Goal: Transaction & Acquisition: Book appointment/travel/reservation

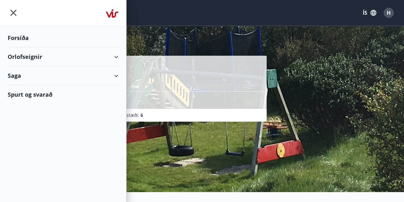
click at [23, 36] on div "Forsíða" at bounding box center [63, 37] width 111 height 19
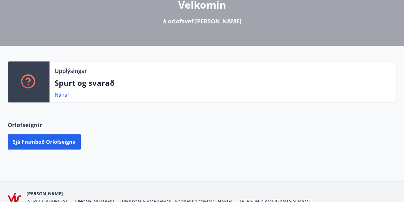
scroll to position [122, 0]
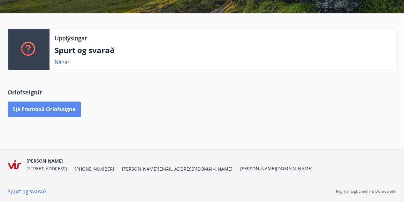
click at [78, 110] on button "Sjá framboð orlofseigna" at bounding box center [44, 108] width 73 height 15
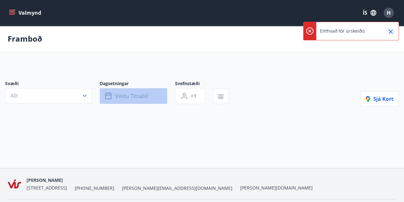
click at [147, 98] on span "Veldu tímabil" at bounding box center [131, 95] width 33 height 7
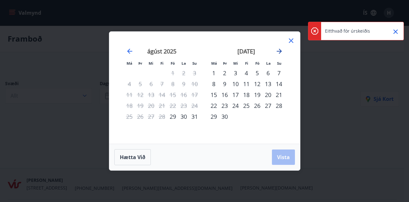
click at [280, 50] on icon "Move forward to switch to the next month." at bounding box center [279, 51] width 5 height 5
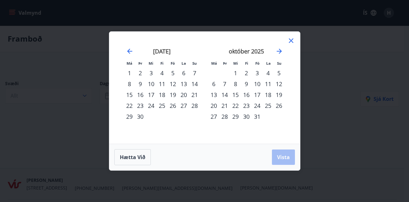
click at [258, 73] on div "3" at bounding box center [257, 72] width 11 height 11
click at [278, 73] on div "5" at bounding box center [279, 72] width 11 height 11
click at [283, 154] on span "Vista" at bounding box center [283, 156] width 13 height 7
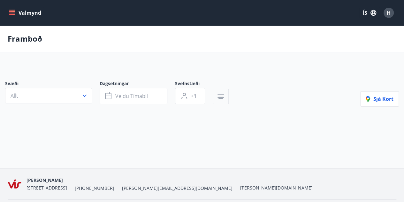
click at [217, 97] on icon "button" at bounding box center [221, 97] width 8 height 8
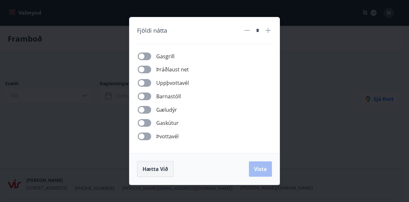
click at [164, 167] on span "Hætta við" at bounding box center [156, 168] width 26 height 7
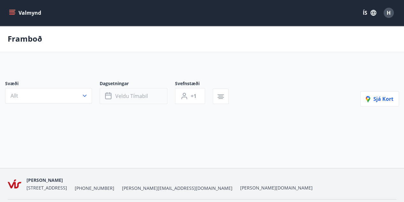
click at [116, 100] on button "Veldu tímabil" at bounding box center [134, 96] width 68 height 16
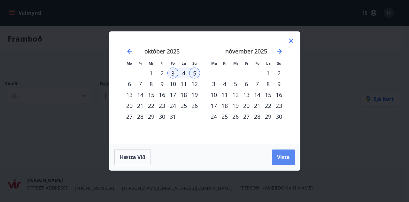
click at [281, 157] on span "Vista" at bounding box center [283, 156] width 13 height 7
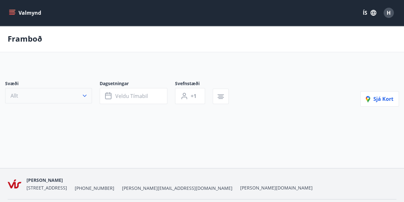
click at [82, 98] on icon "button" at bounding box center [85, 95] width 6 height 6
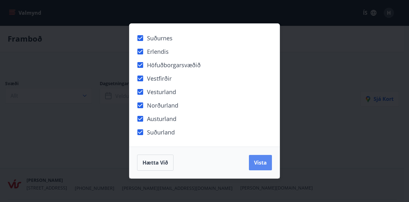
click at [259, 164] on span "Vista" at bounding box center [260, 162] width 13 height 7
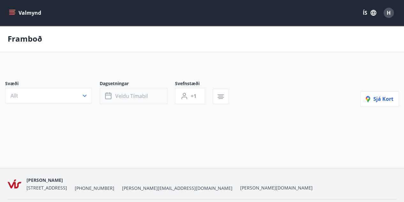
click at [122, 98] on span "Veldu tímabil" at bounding box center [131, 95] width 33 height 7
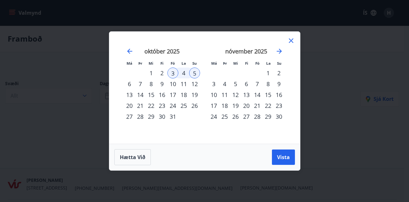
click at [196, 71] on div "5" at bounding box center [194, 72] width 11 height 11
click at [175, 76] on div "3" at bounding box center [173, 72] width 11 height 11
click at [194, 75] on div "5" at bounding box center [194, 72] width 11 height 11
click at [284, 153] on span "Vista" at bounding box center [283, 156] width 13 height 7
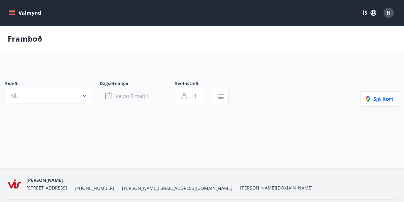
click at [129, 100] on button "Veldu tímabil" at bounding box center [134, 96] width 68 height 16
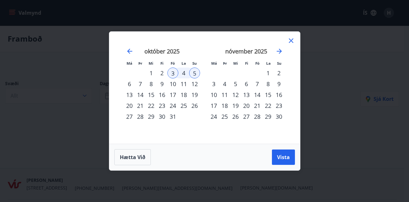
click at [224, 84] on div "4" at bounding box center [224, 83] width 11 height 11
click at [255, 116] on div "28" at bounding box center [257, 116] width 11 height 11
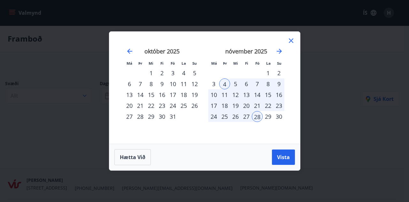
click at [280, 117] on div "30" at bounding box center [279, 116] width 11 height 11
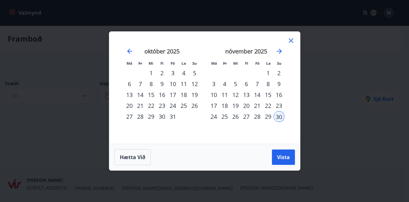
click at [255, 118] on div "28" at bounding box center [257, 116] width 11 height 11
click at [281, 117] on div "30" at bounding box center [279, 116] width 11 height 11
click at [282, 159] on span "Vista" at bounding box center [283, 156] width 13 height 7
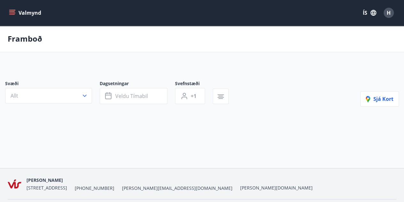
click at [12, 12] on icon "menu" at bounding box center [12, 11] width 6 height 1
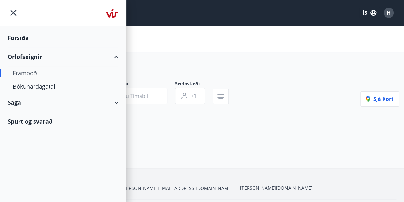
click at [26, 73] on div "Framboð" at bounding box center [63, 72] width 101 height 13
click at [155, 126] on div "Svæði Allt Dagsetningar Veldu tímabil Svefnstæði +1 Sjá kort" at bounding box center [202, 103] width 404 height 77
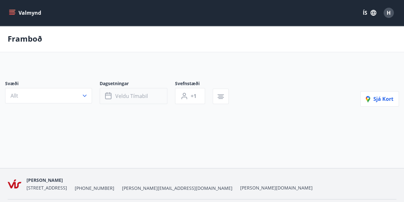
click at [139, 93] on span "Veldu tímabil" at bounding box center [131, 95] width 33 height 7
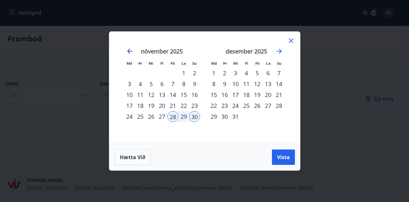
click at [131, 53] on icon "Move backward to switch to the previous month." at bounding box center [130, 51] width 8 height 8
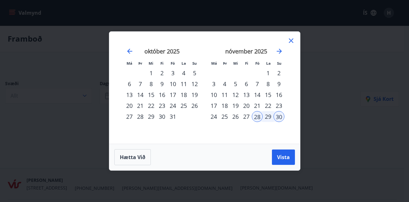
click at [176, 72] on div "3" at bounding box center [173, 72] width 11 height 11
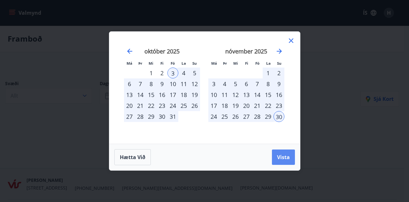
click at [286, 157] on span "Vista" at bounding box center [283, 156] width 13 height 7
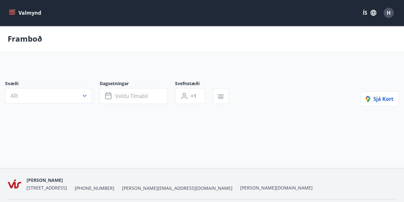
scroll to position [0, 0]
